Goal: Task Accomplishment & Management: Manage account settings

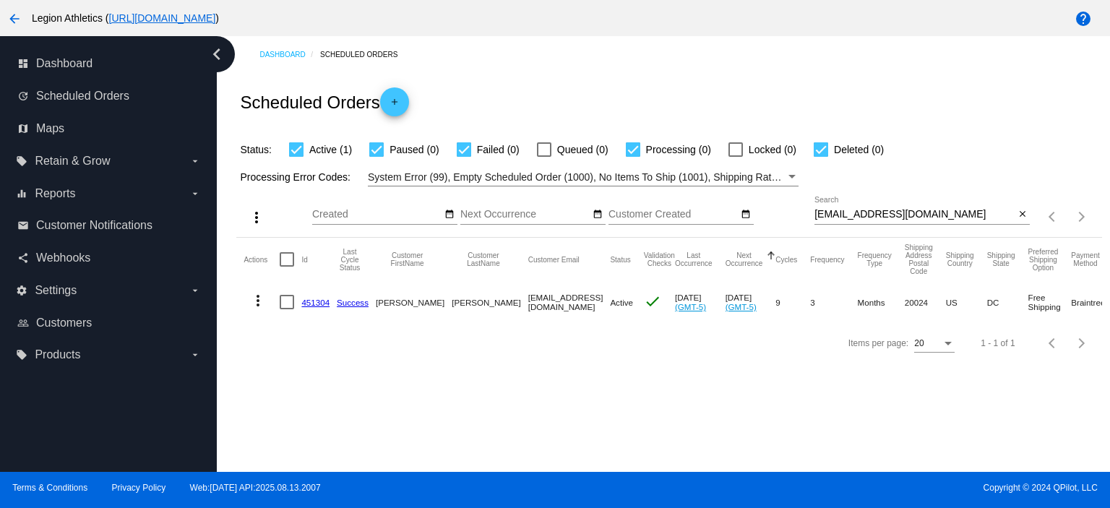
click at [839, 209] on input "[EMAIL_ADDRESS][DOMAIN_NAME]" at bounding box center [915, 215] width 200 height 12
click at [839, 210] on input "[EMAIL_ADDRESS][DOMAIN_NAME]" at bounding box center [915, 215] width 200 height 12
paste input "kiara.wilmotte"
type input "[EMAIL_ADDRESS][DOMAIN_NAME]"
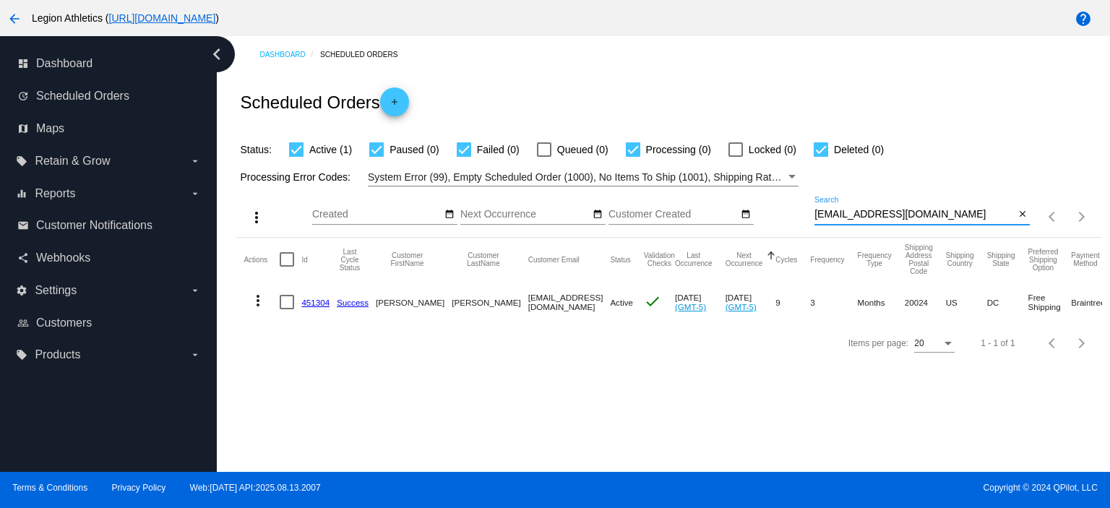
click at [697, 105] on div "Scheduled Orders add" at bounding box center [668, 102] width 865 height 58
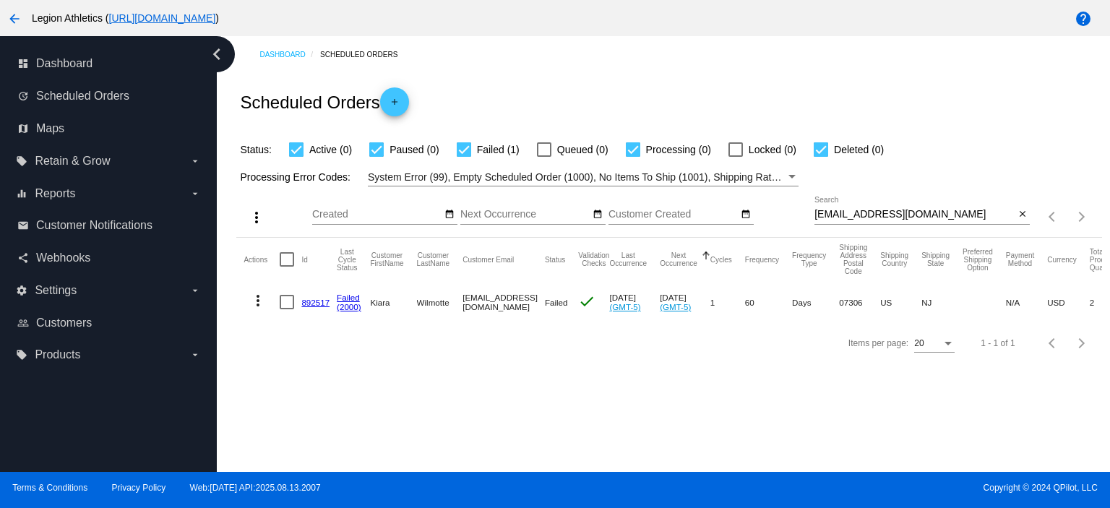
click at [312, 299] on link "892517" at bounding box center [315, 302] width 28 height 9
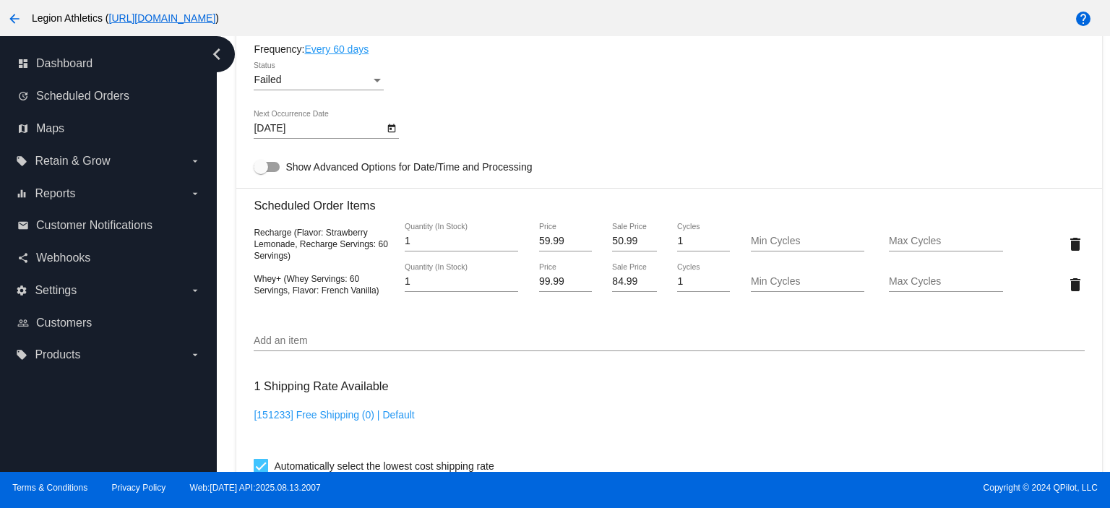
scroll to position [963, 0]
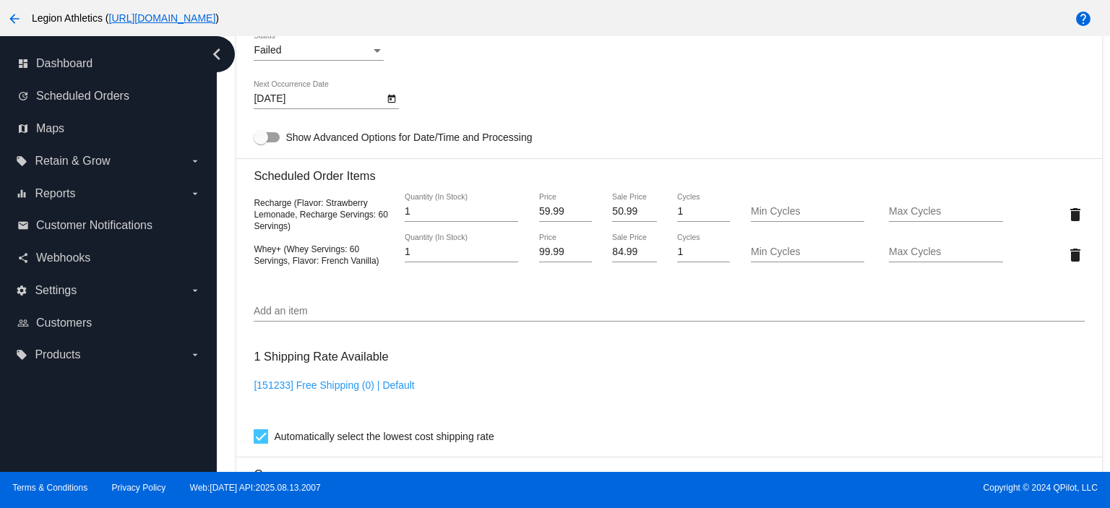
click at [426, 309] on input "Add an item" at bounding box center [669, 312] width 830 height 12
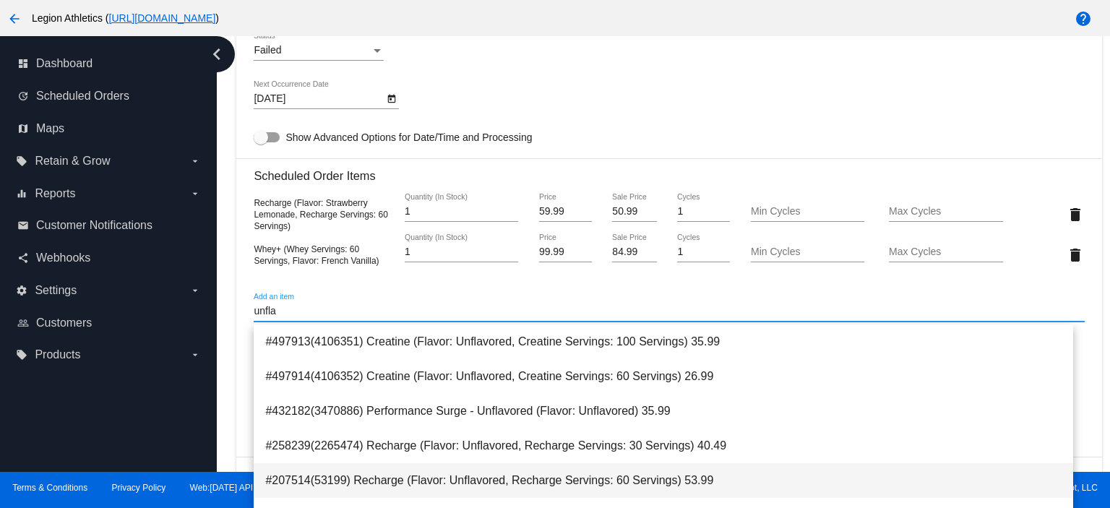
type input "unfla"
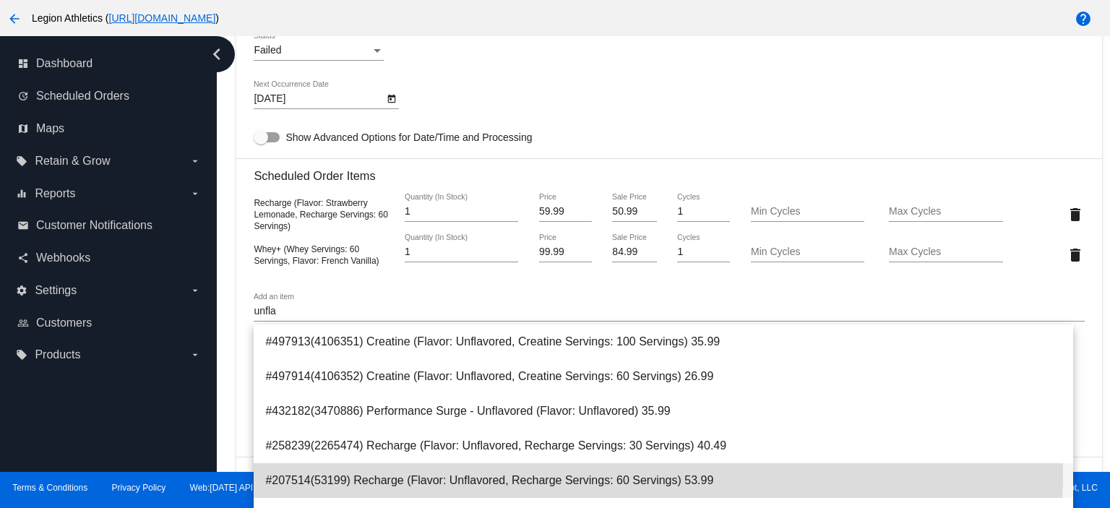
click at [498, 472] on span "#207514(53199) Recharge (Flavor: Unflavored, Recharge Servings: 60 Servings) 53…" at bounding box center [663, 480] width 796 height 35
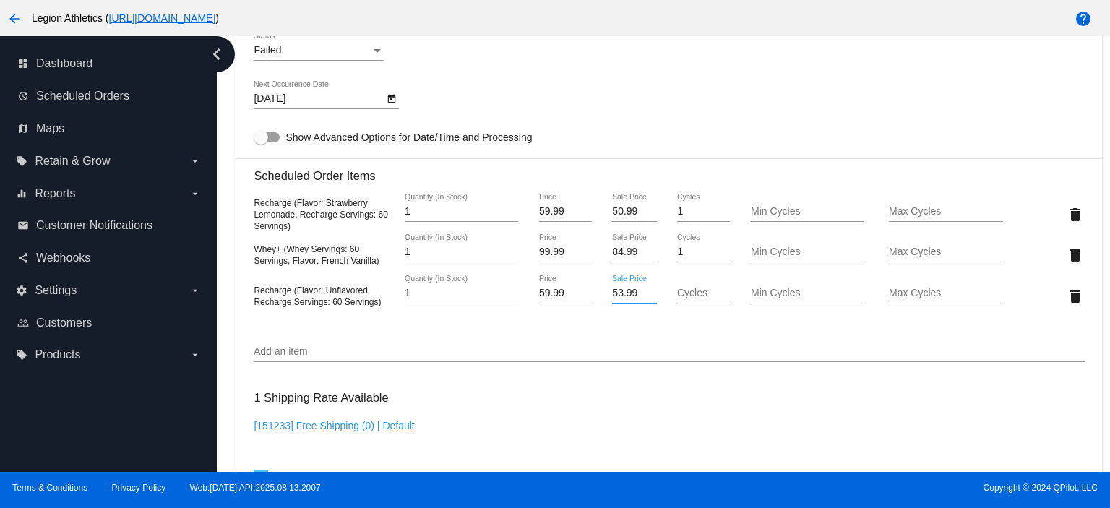
click at [623, 297] on input "53.99" at bounding box center [634, 294] width 44 height 12
type input "50.99"
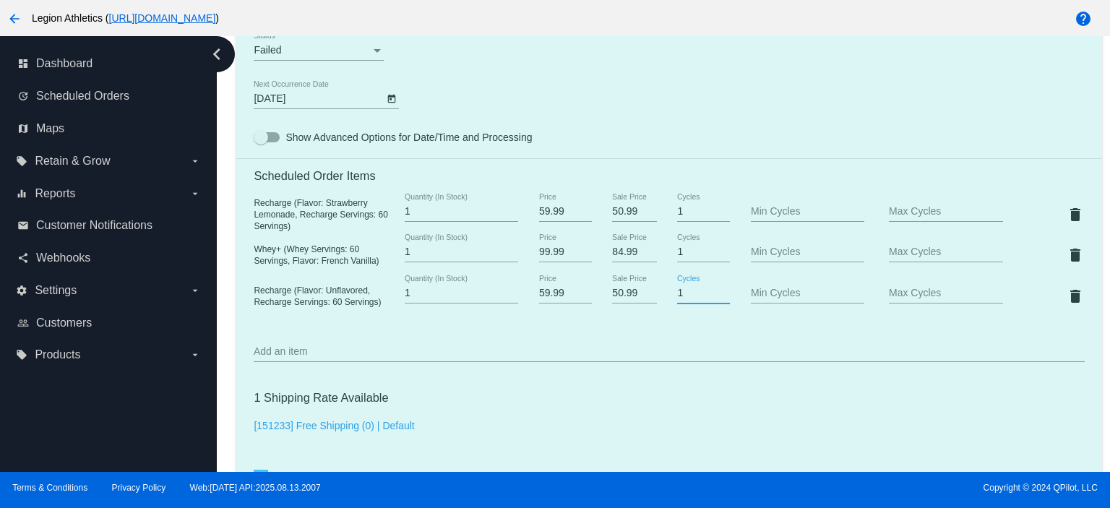
type input "1"
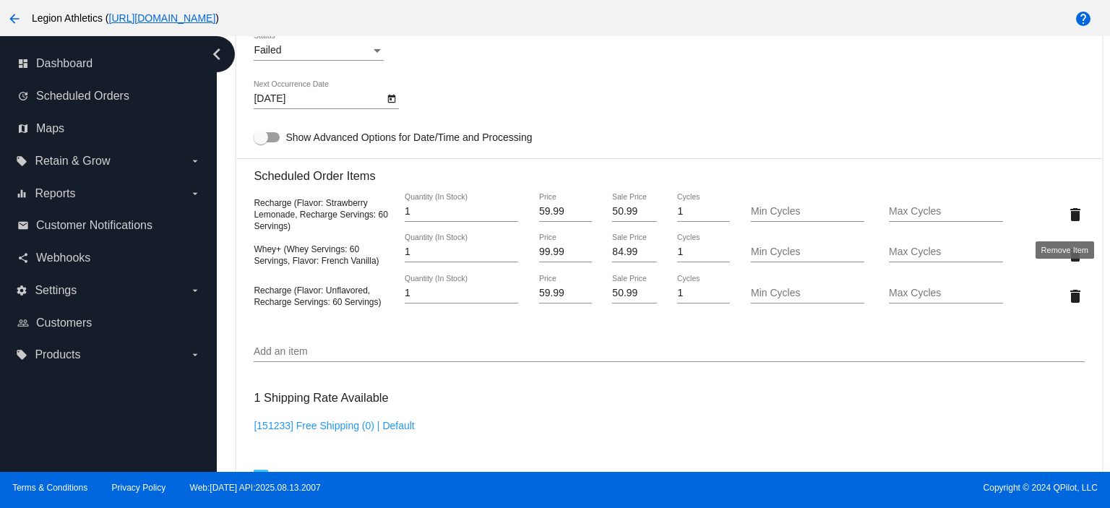
click at [1067, 215] on mat-icon "delete" at bounding box center [1075, 214] width 17 height 17
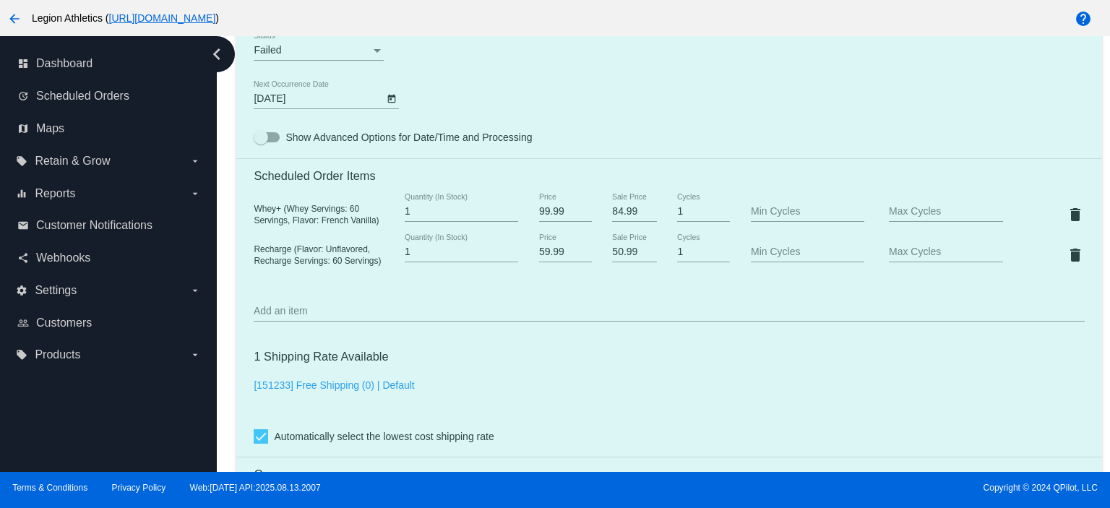
click at [718, 122] on mat-card "Customer 6376555: [PERSON_NAME] [PERSON_NAME][EMAIL_ADDRESS][DOMAIN_NAME] Custo…" at bounding box center [668, 513] width 865 height 2113
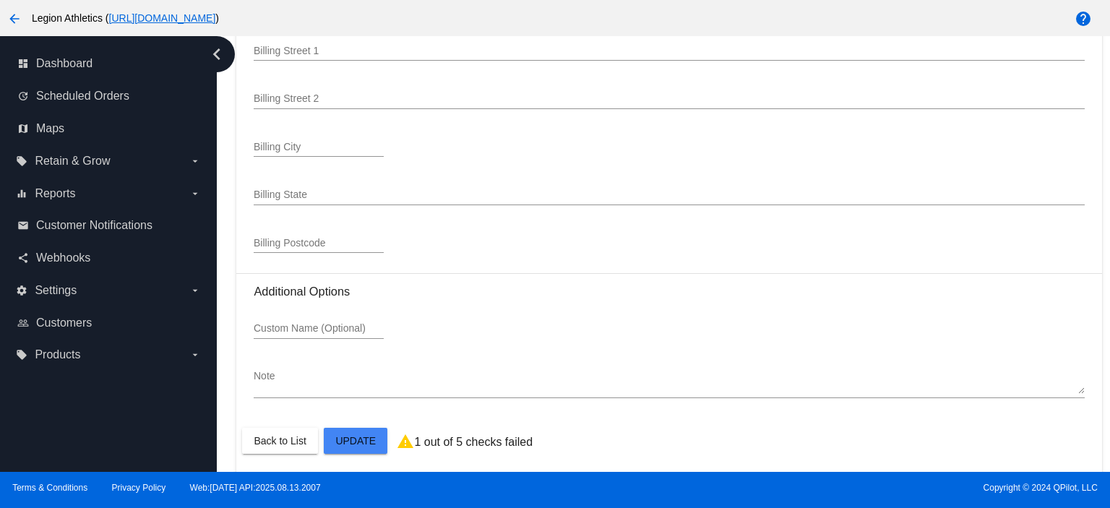
scroll to position [2068, 0]
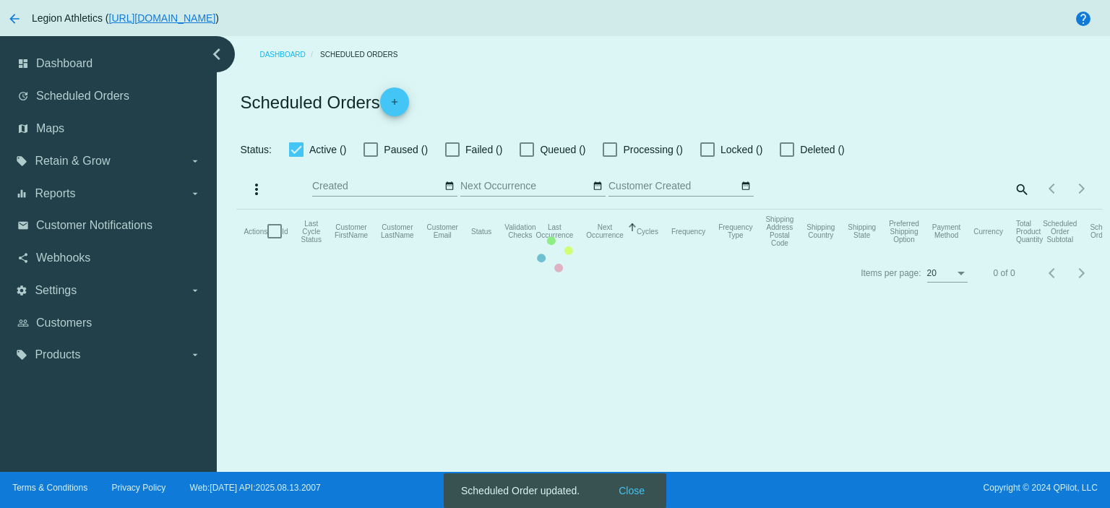
checkbox input "true"
